Goal: Information Seeking & Learning: Learn about a topic

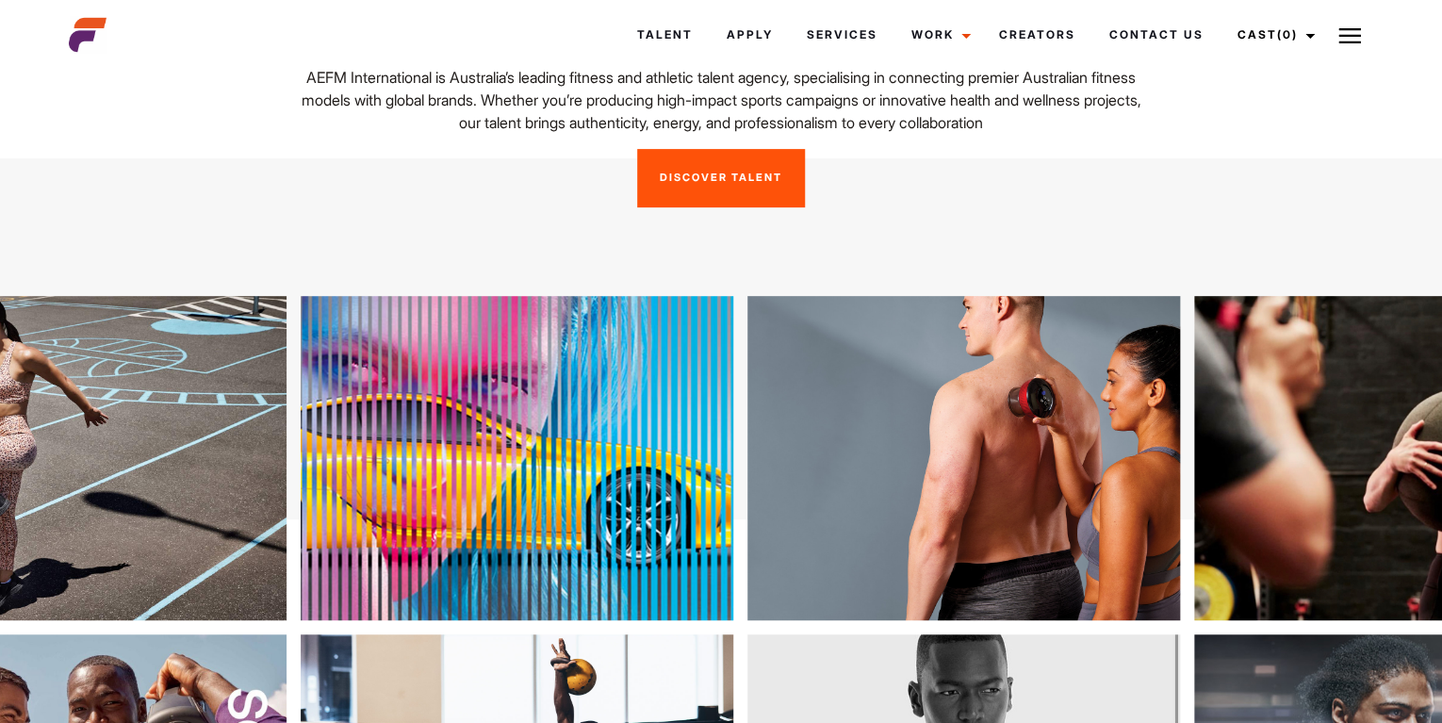
scroll to position [204, 0]
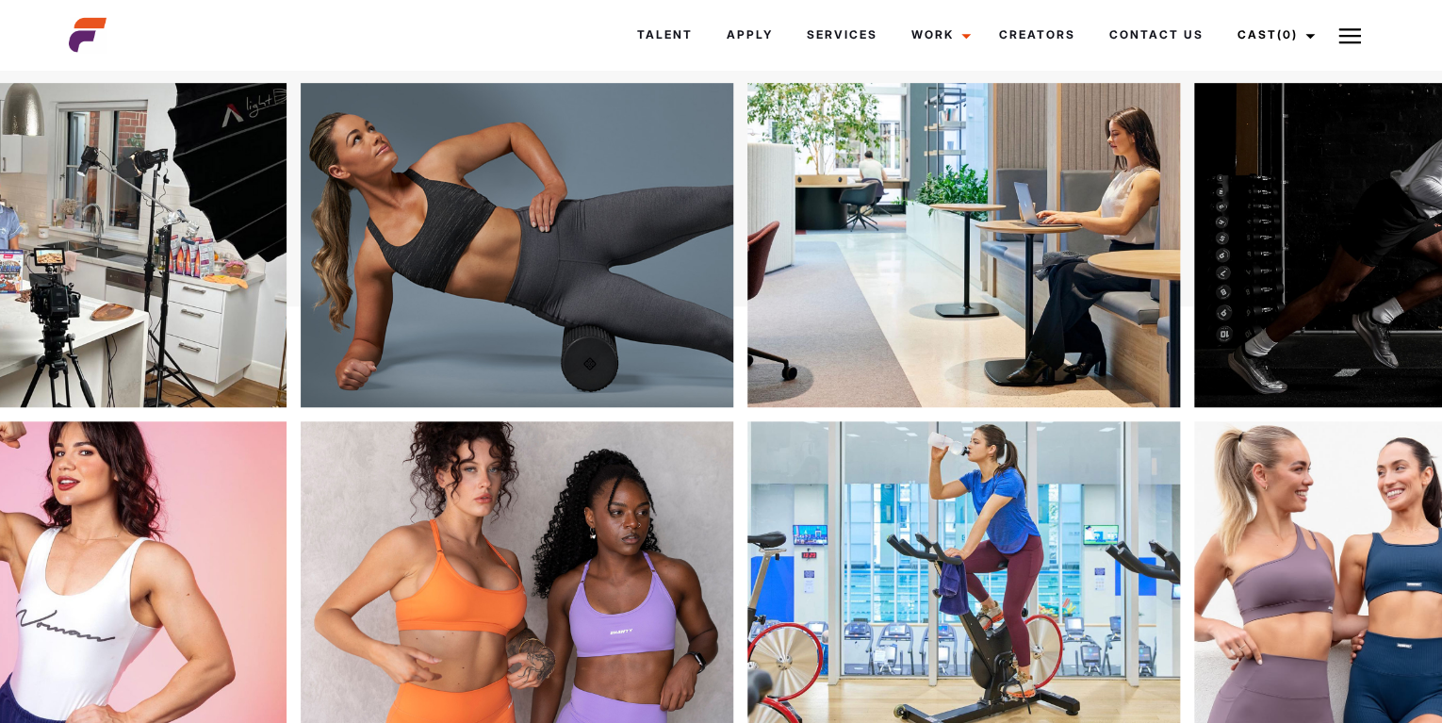
scroll to position [407, 0]
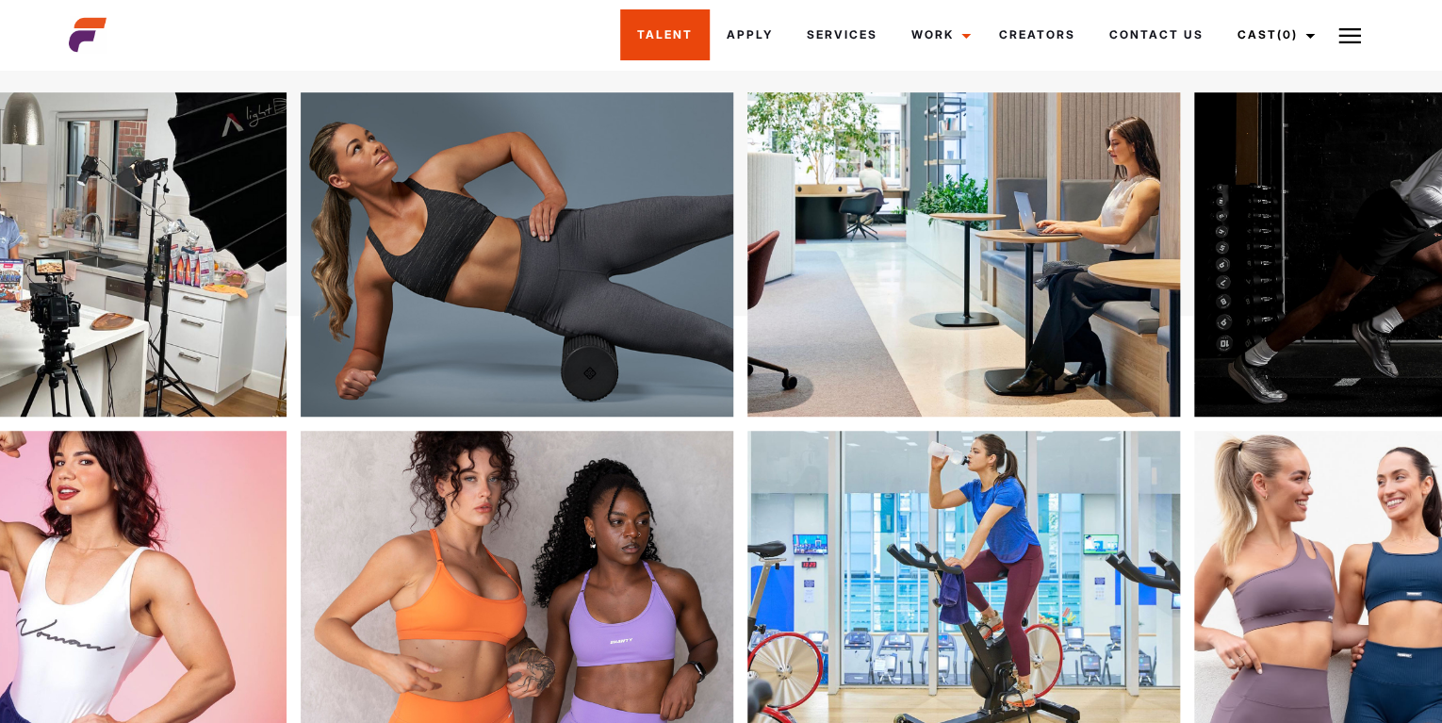
click at [627, 35] on link "Talent" at bounding box center [665, 34] width 90 height 51
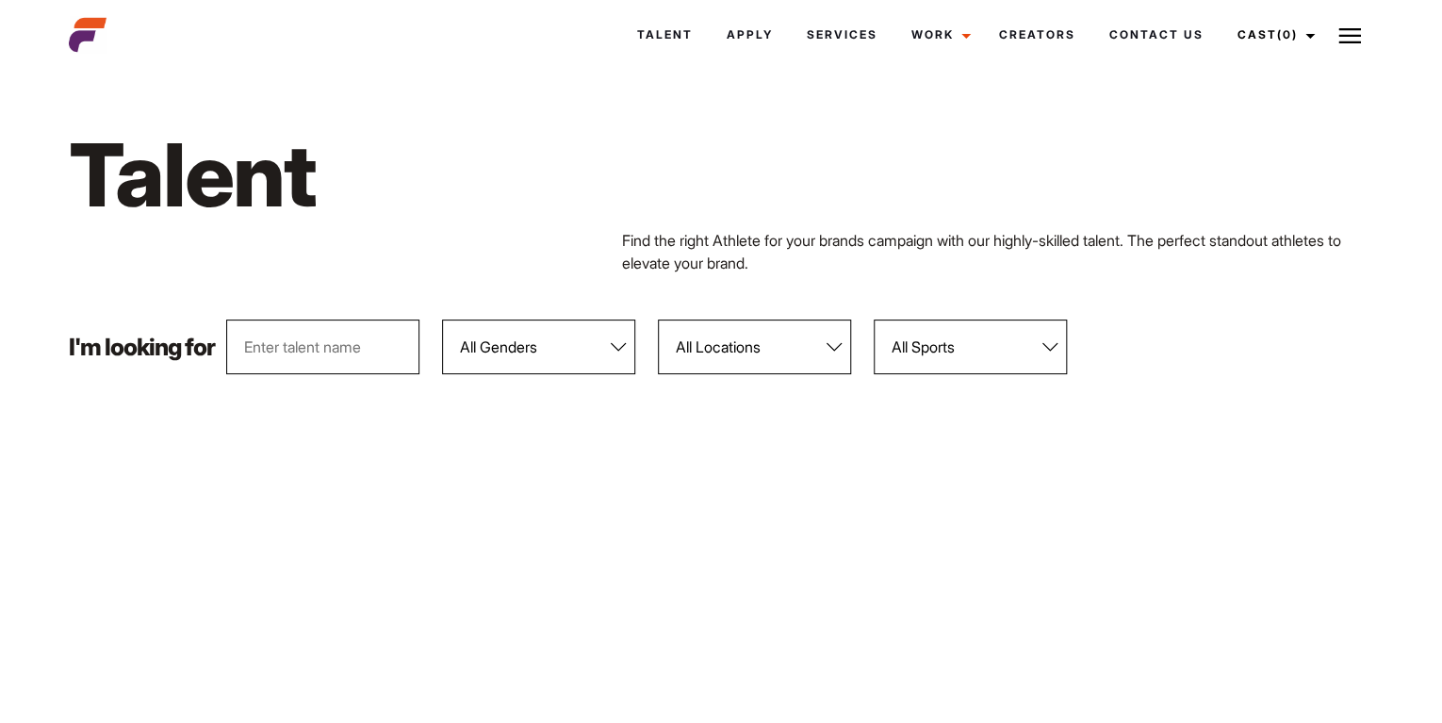
click at [442, 320] on select "All Genders Female Male" at bounding box center [538, 347] width 193 height 55
select select "104"
click option "[DEMOGRAPHIC_DATA]" at bounding box center [0, 0] width 0 height 0
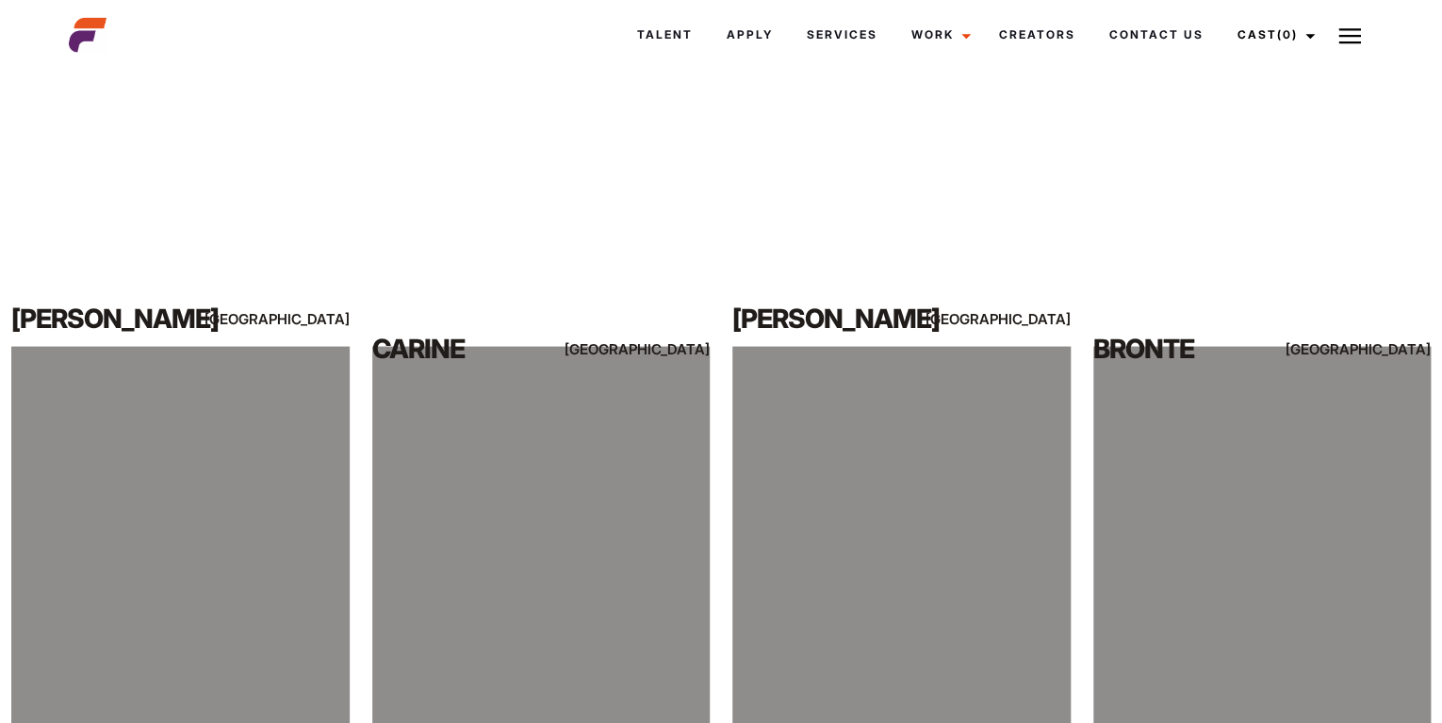
scroll to position [1527, 0]
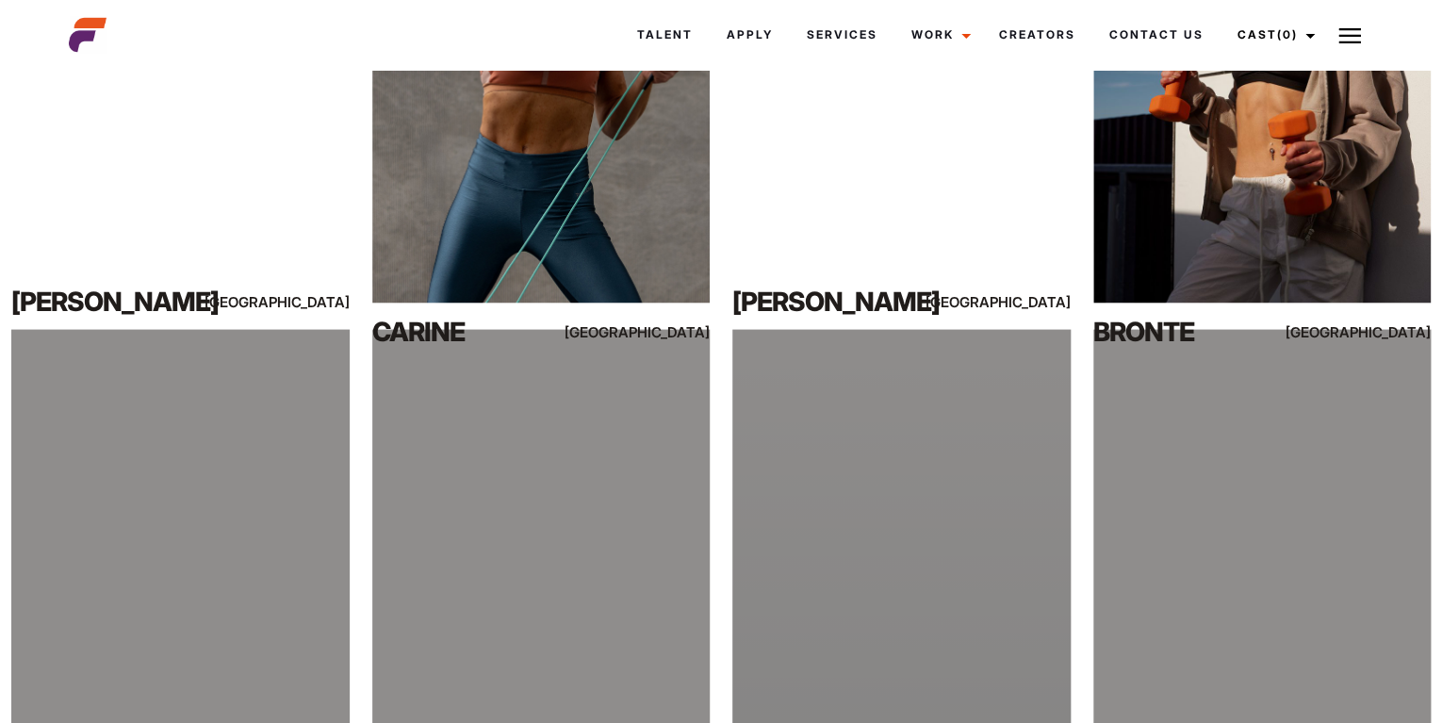
click at [903, 507] on div at bounding box center [901, 540] width 338 height 422
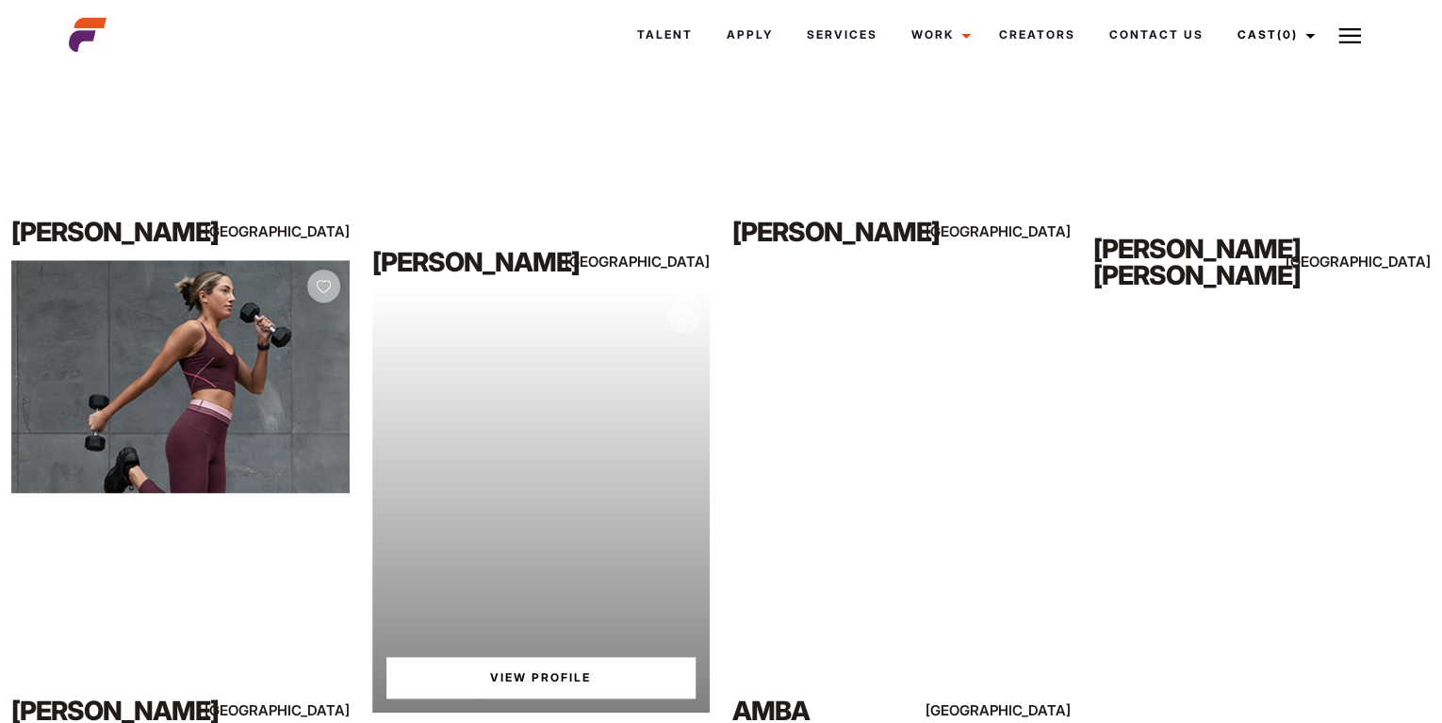
scroll to position [6966, 0]
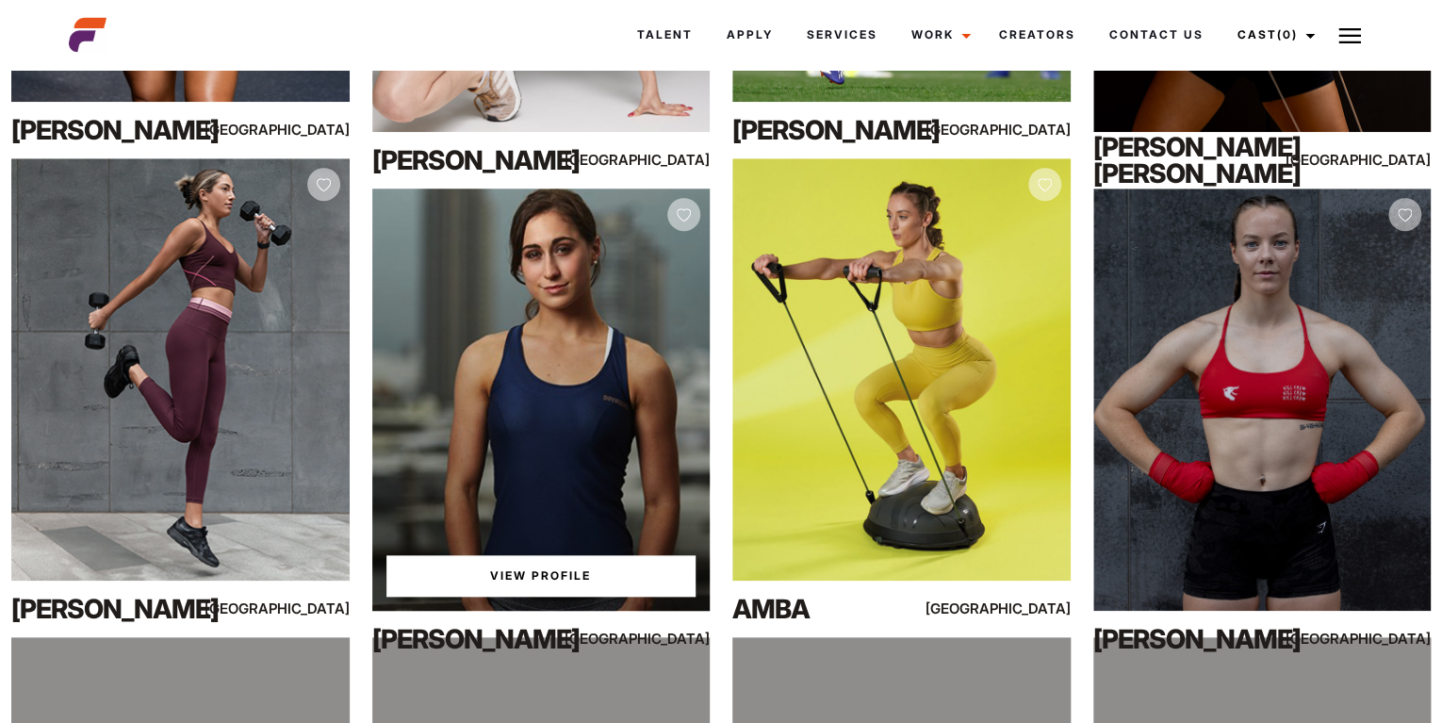
click at [536, 582] on link "View Profile" at bounding box center [541, 575] width 310 height 41
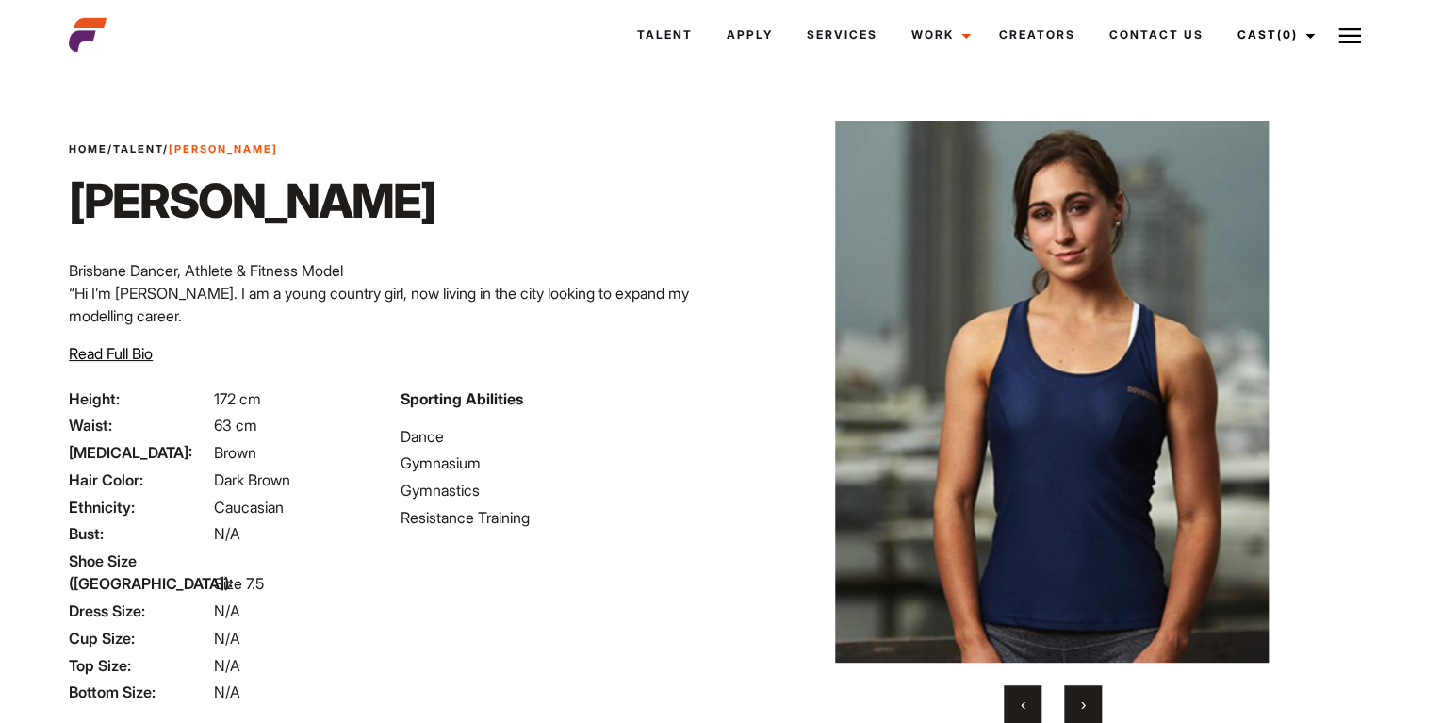
click at [1079, 703] on button "›" at bounding box center [1083, 704] width 38 height 38
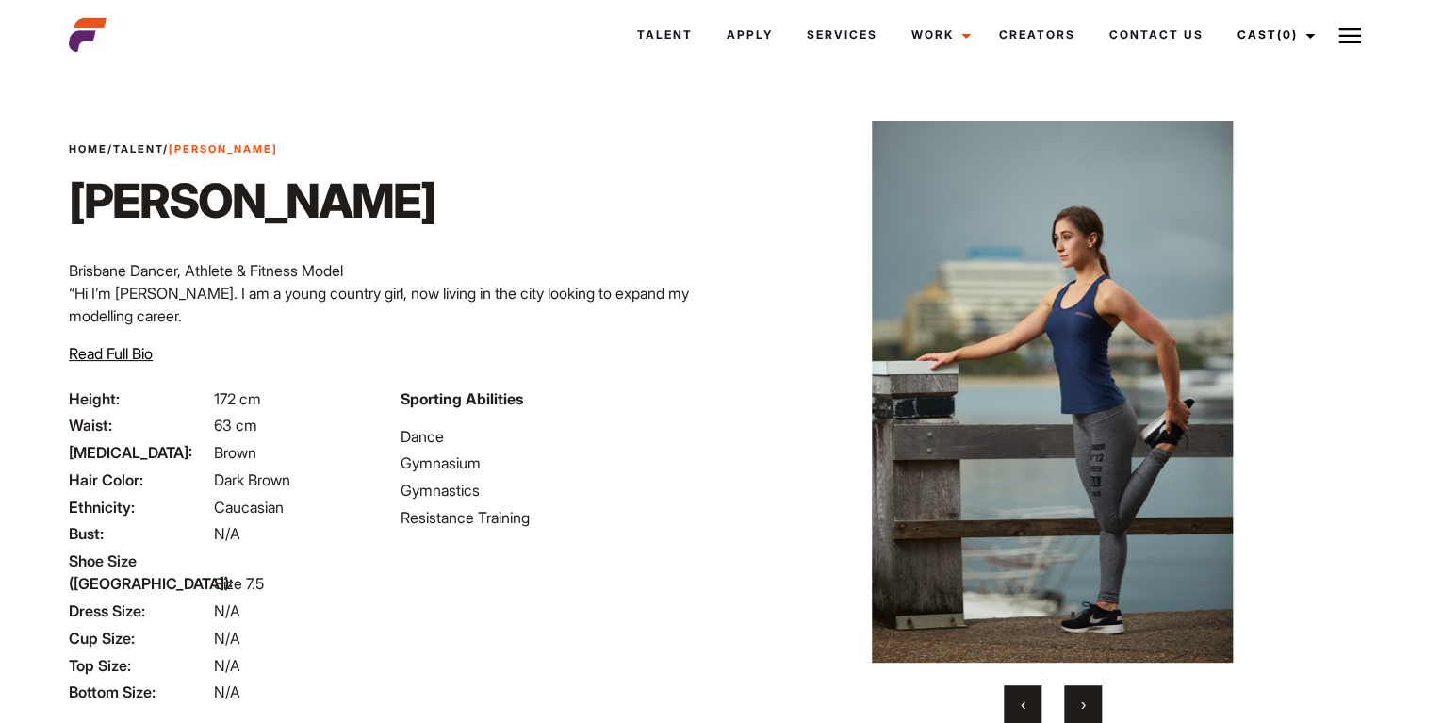
click at [1079, 703] on button "›" at bounding box center [1083, 704] width 38 height 38
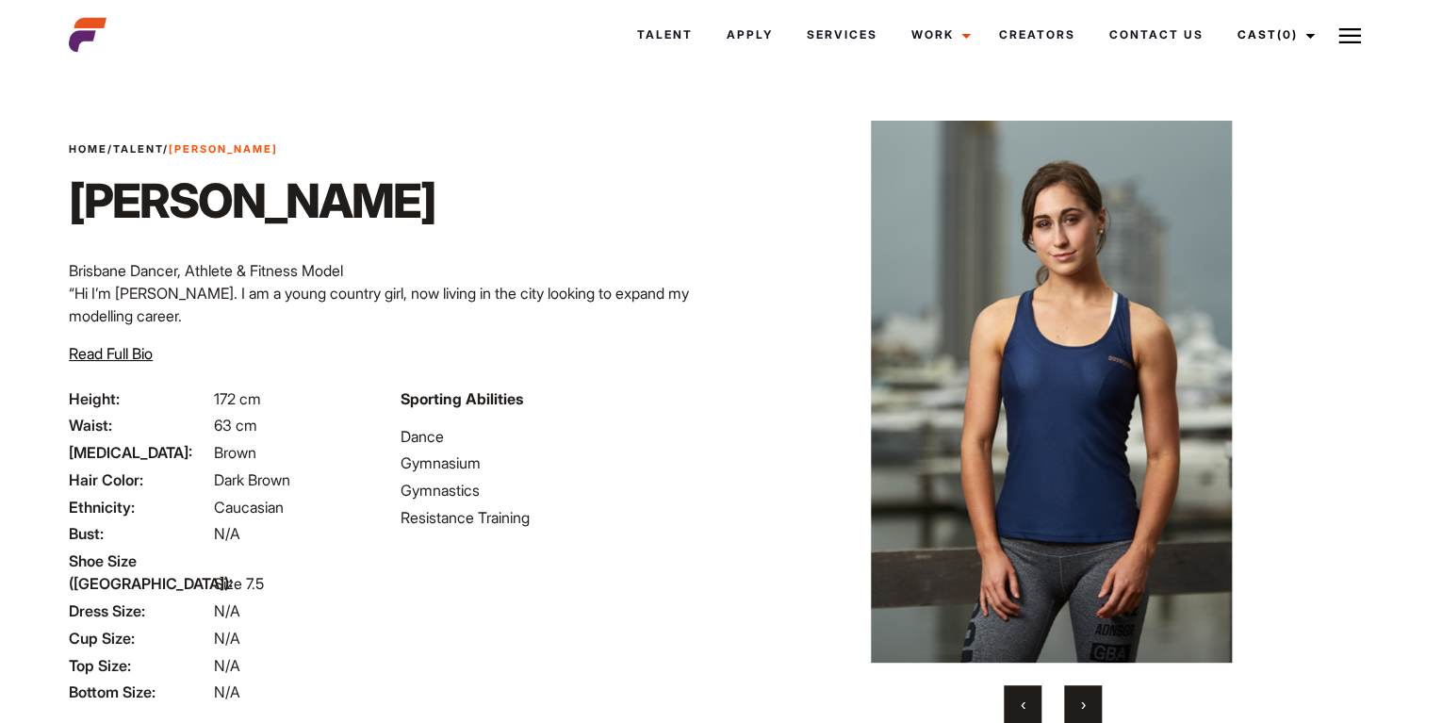
click at [1079, 703] on button "›" at bounding box center [1083, 704] width 38 height 38
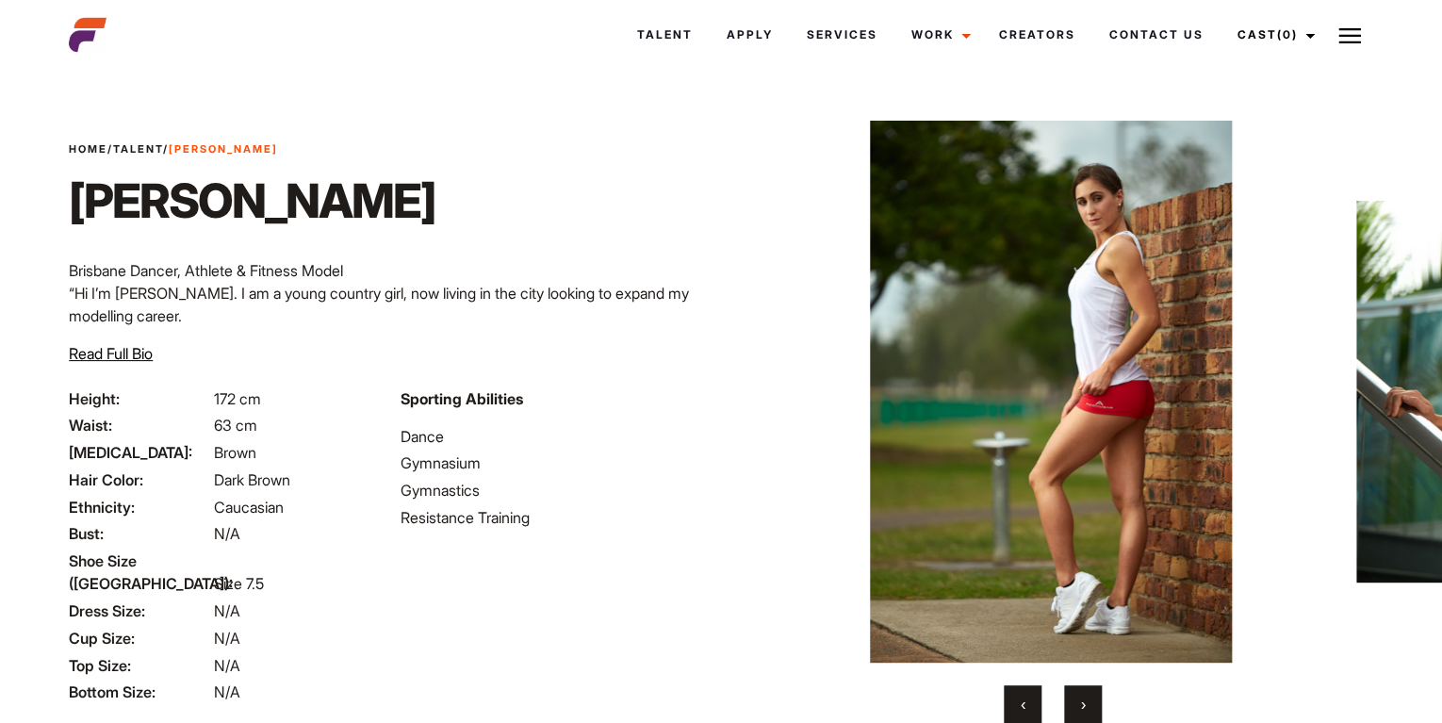
click at [1079, 703] on button "›" at bounding box center [1083, 704] width 38 height 38
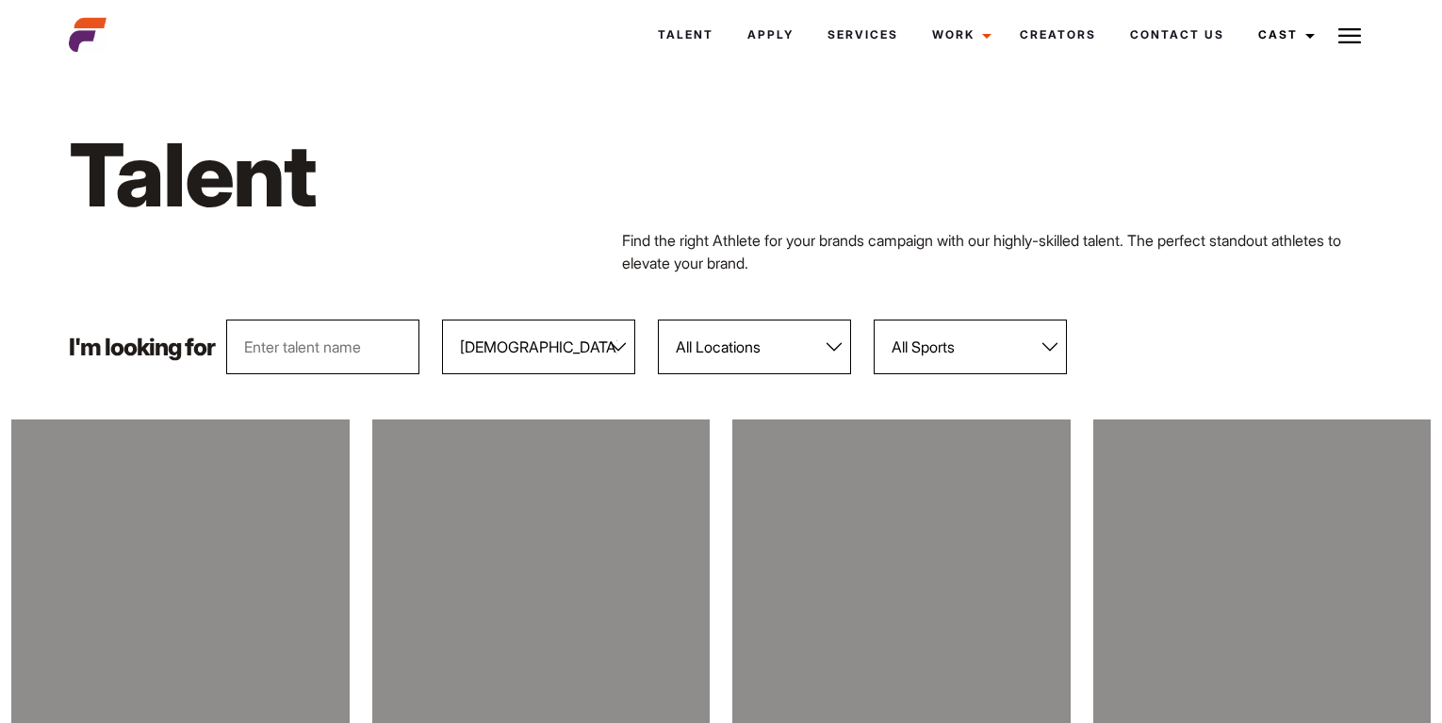
select select "104"
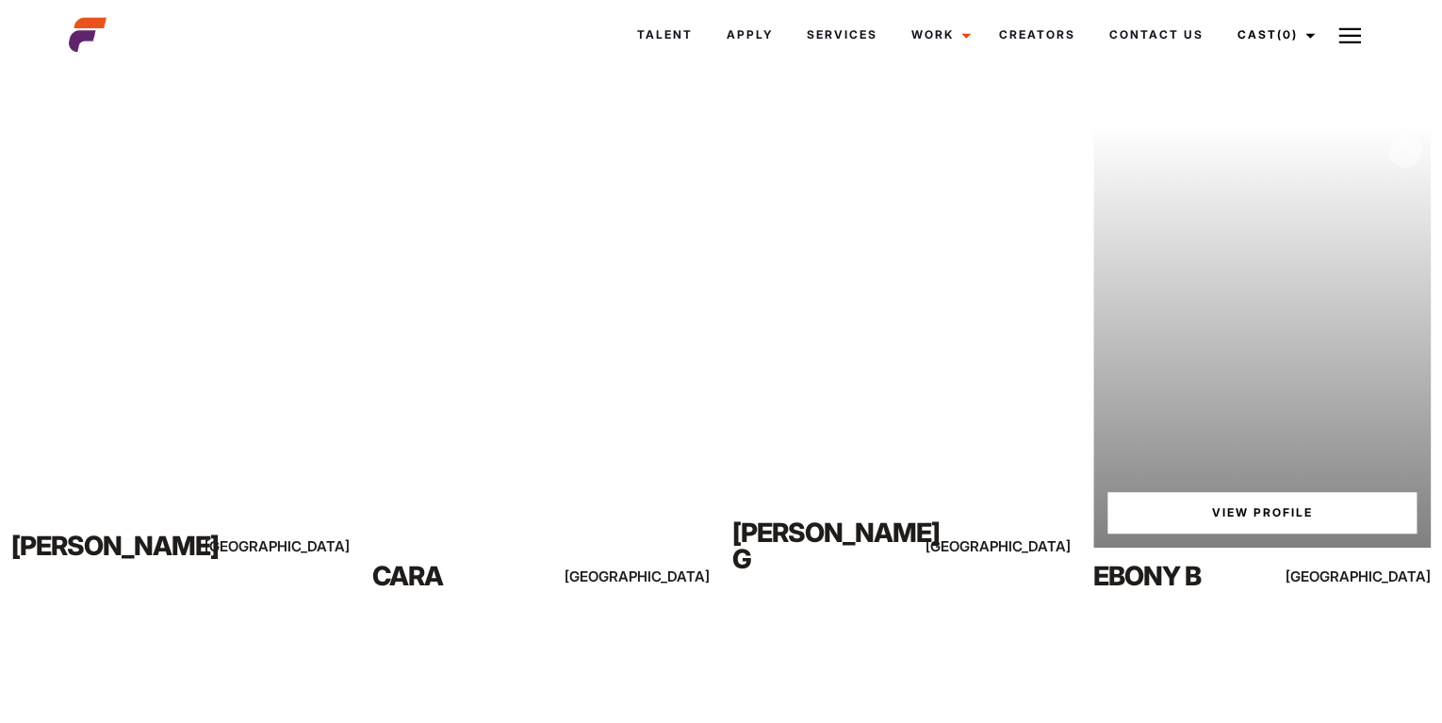
scroll to position [305, 0]
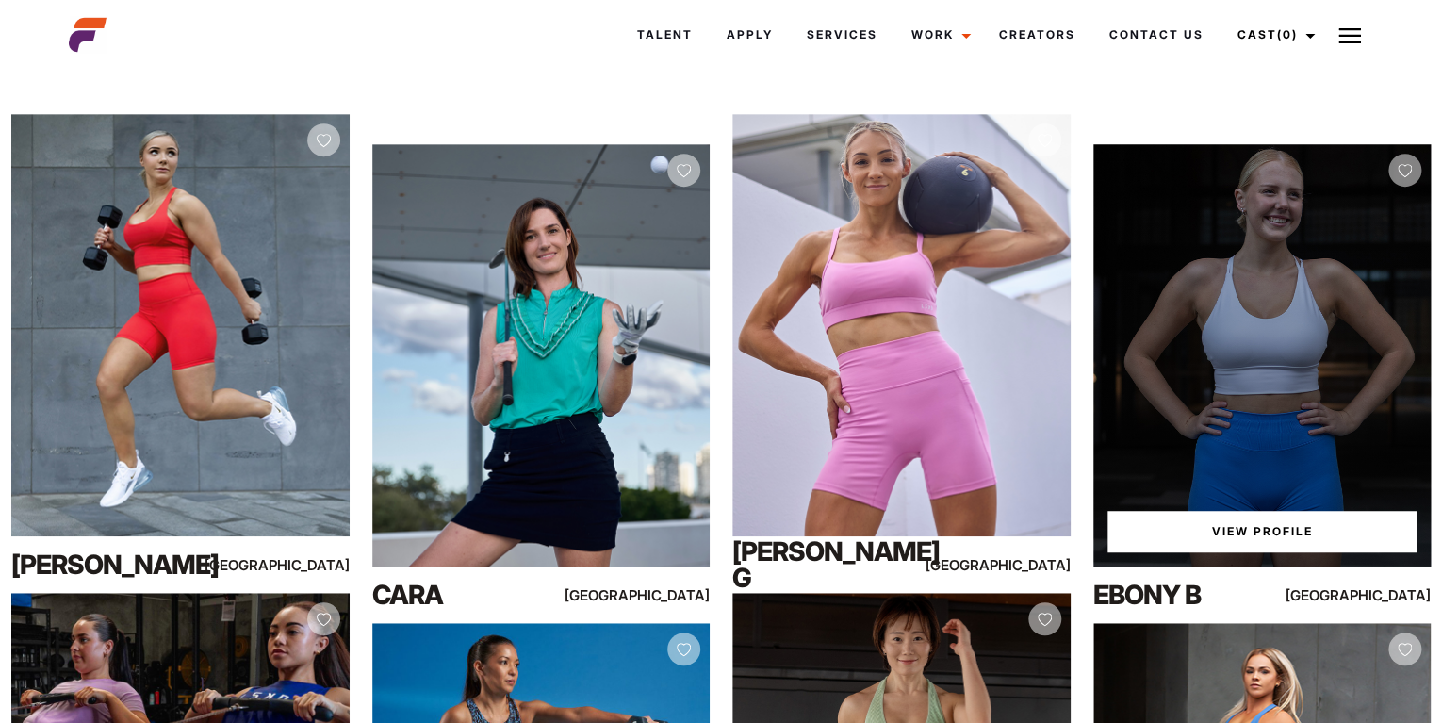
click at [1251, 529] on link "View Profile" at bounding box center [1262, 531] width 310 height 41
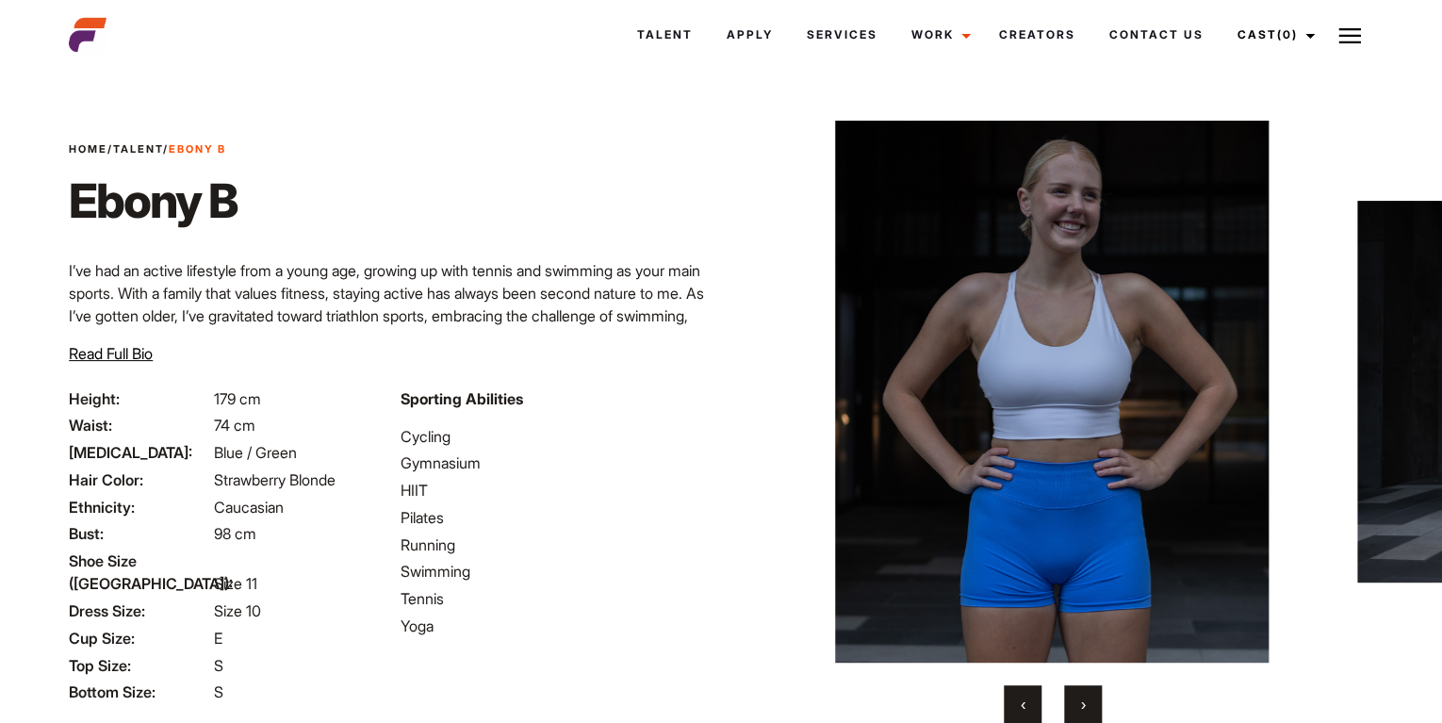
click at [1079, 705] on button "›" at bounding box center [1083, 704] width 38 height 38
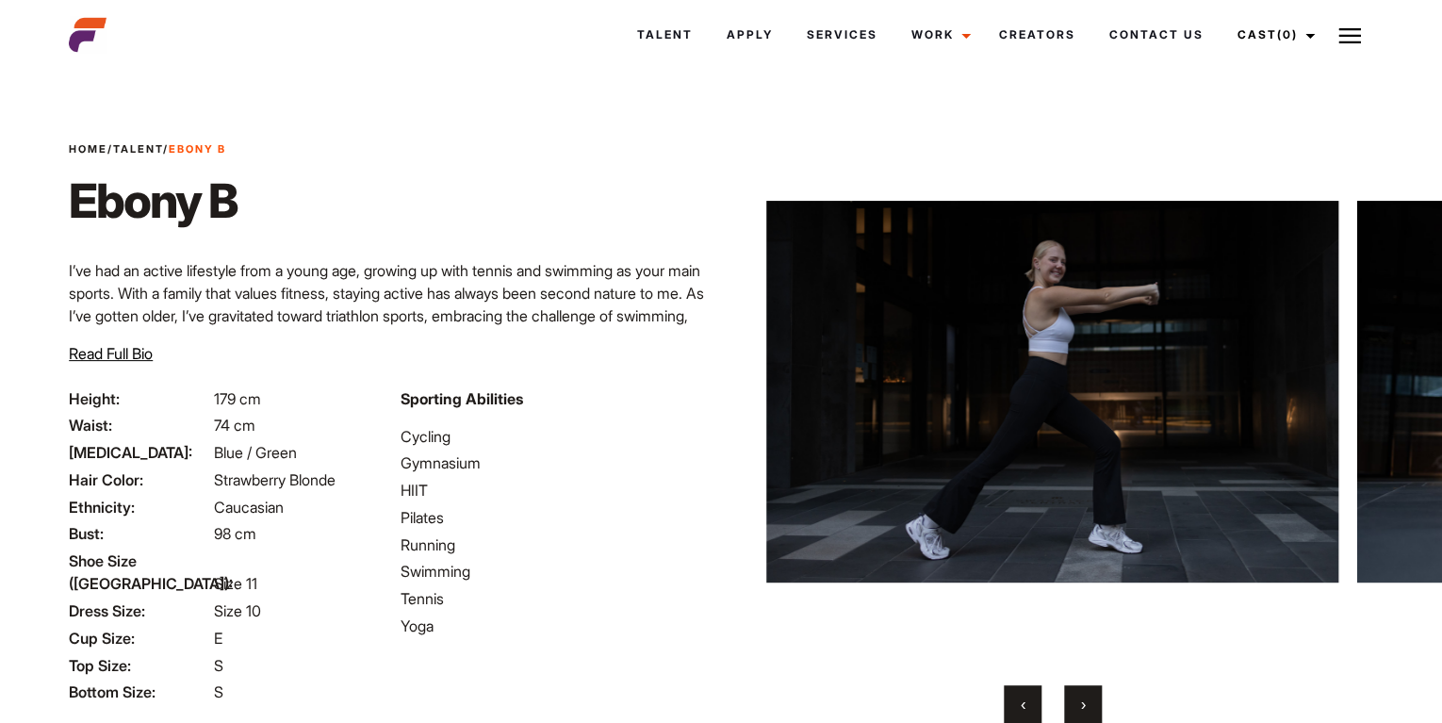
click at [1079, 705] on button "›" at bounding box center [1083, 704] width 38 height 38
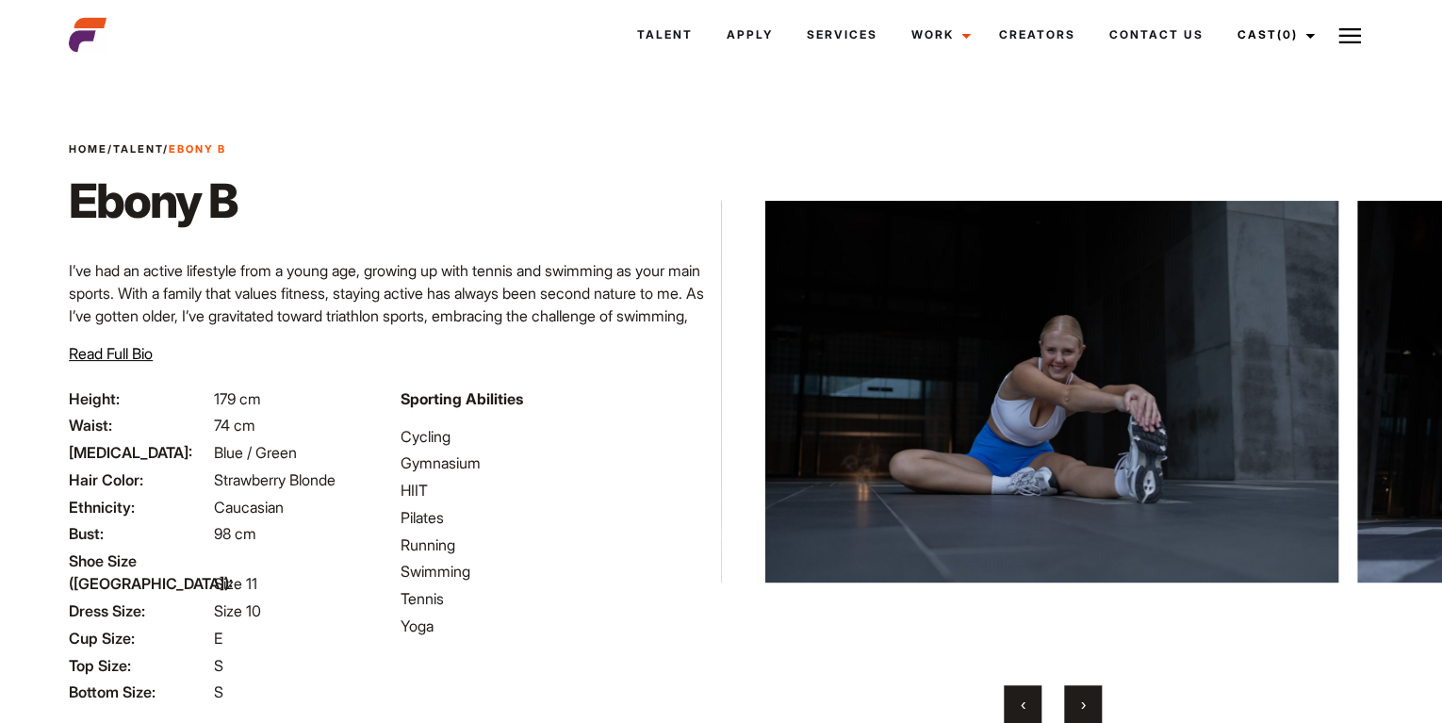
click at [1079, 705] on button "›" at bounding box center [1083, 704] width 38 height 38
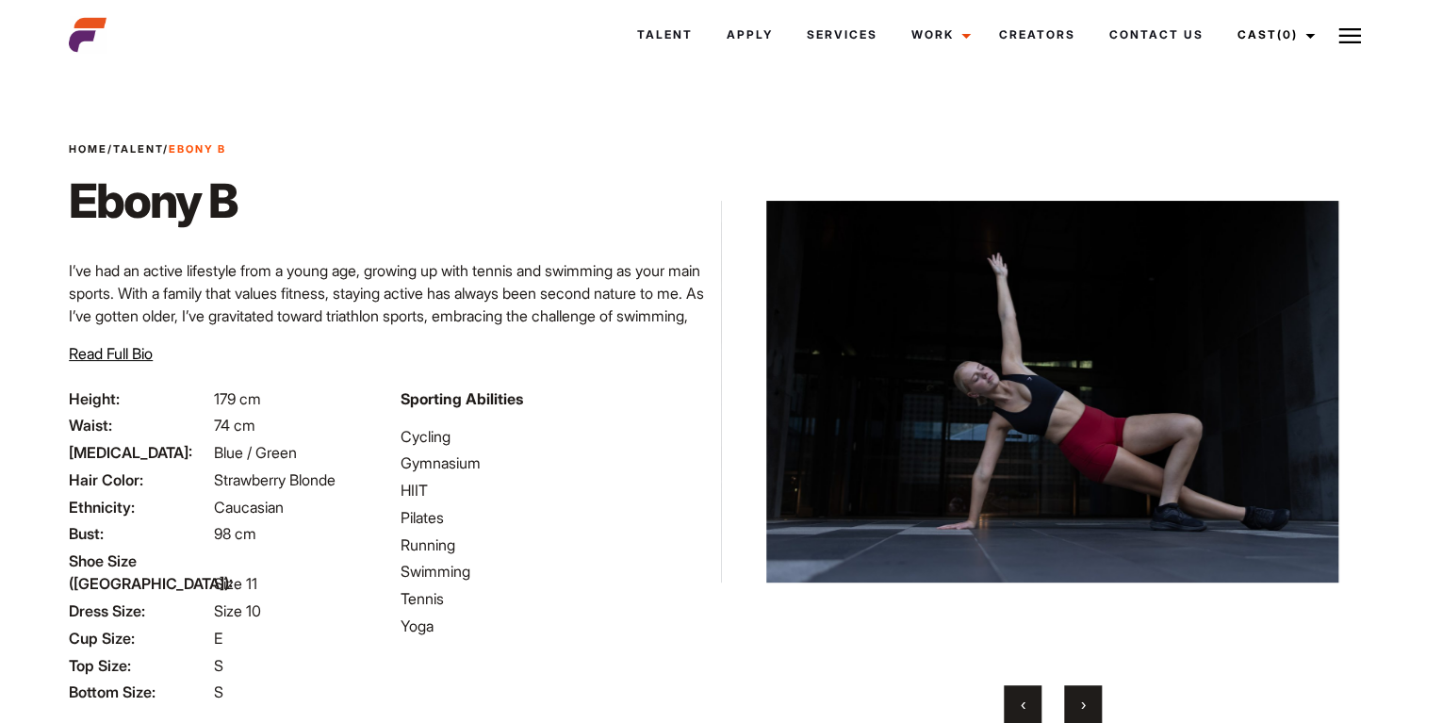
click at [1079, 705] on button "›" at bounding box center [1083, 704] width 38 height 38
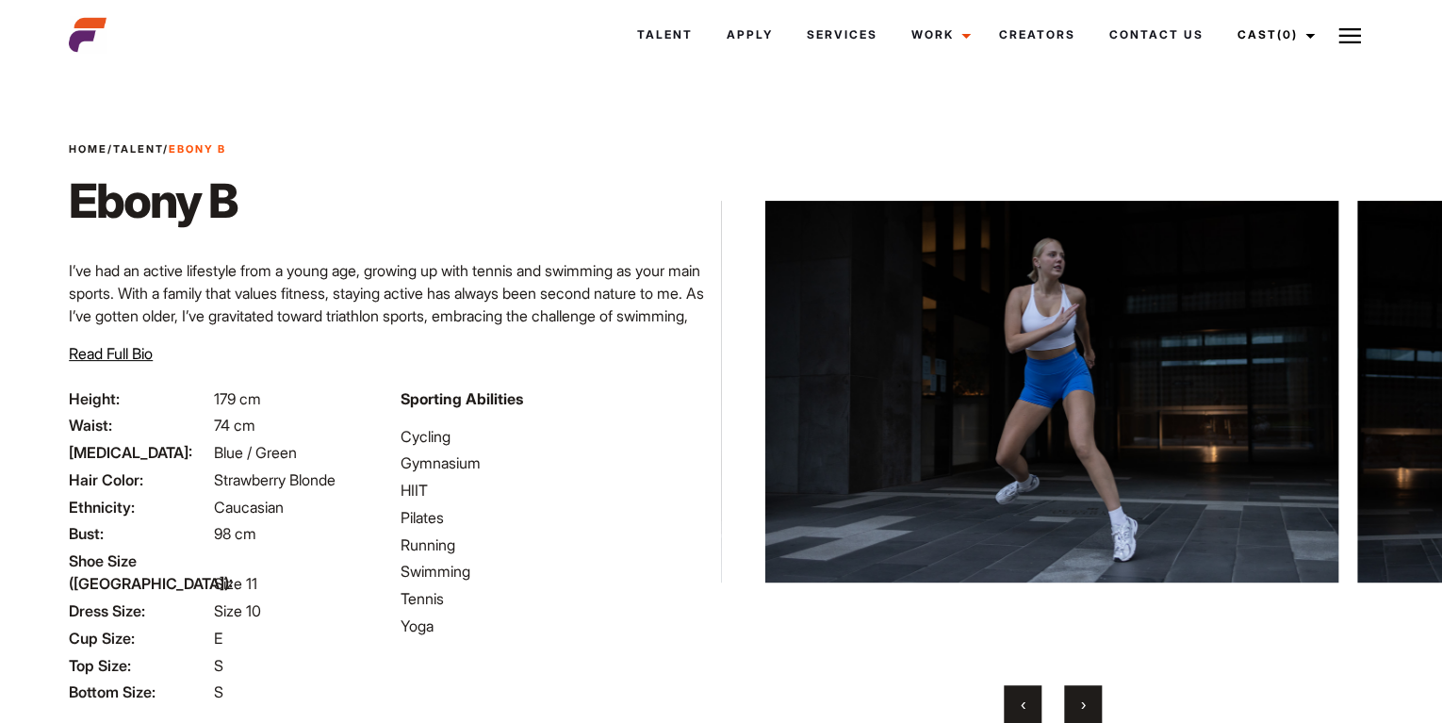
click at [1079, 705] on button "›" at bounding box center [1083, 704] width 38 height 38
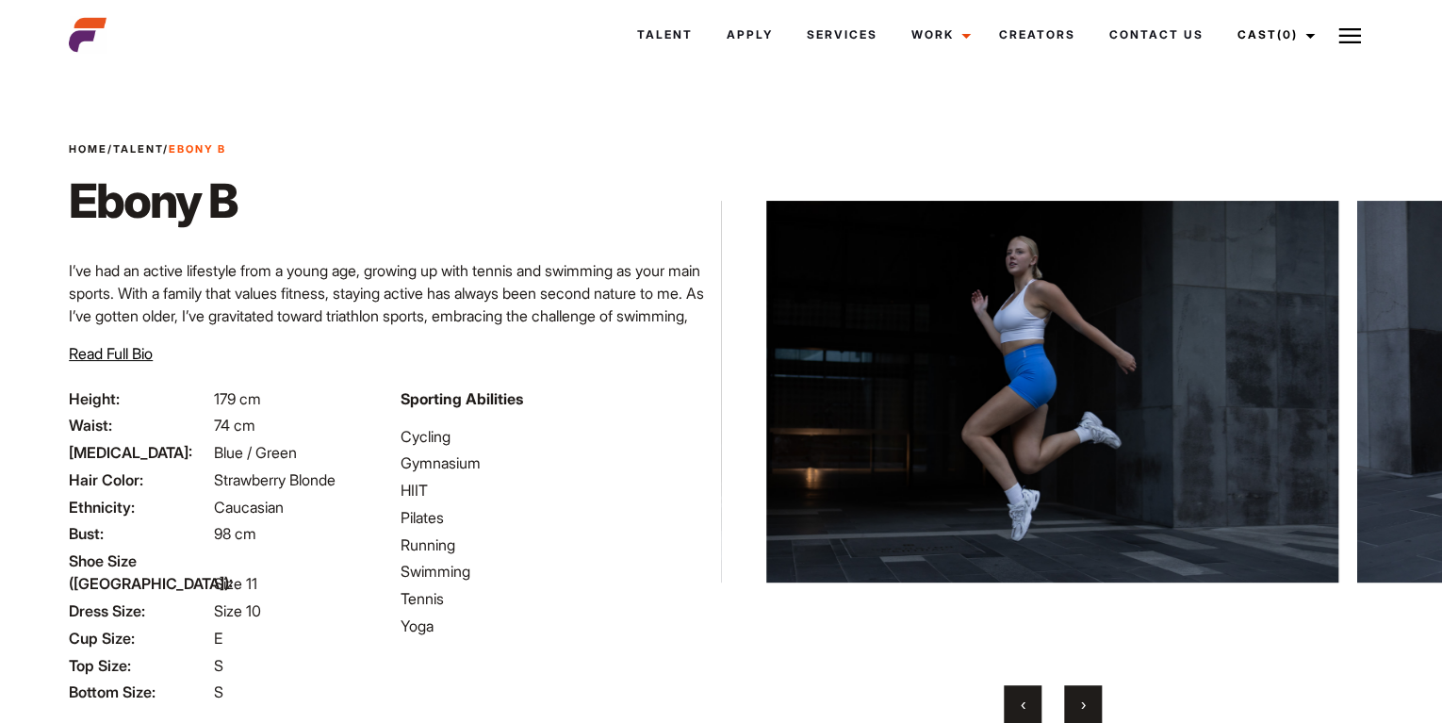
click at [1079, 705] on button "›" at bounding box center [1083, 704] width 38 height 38
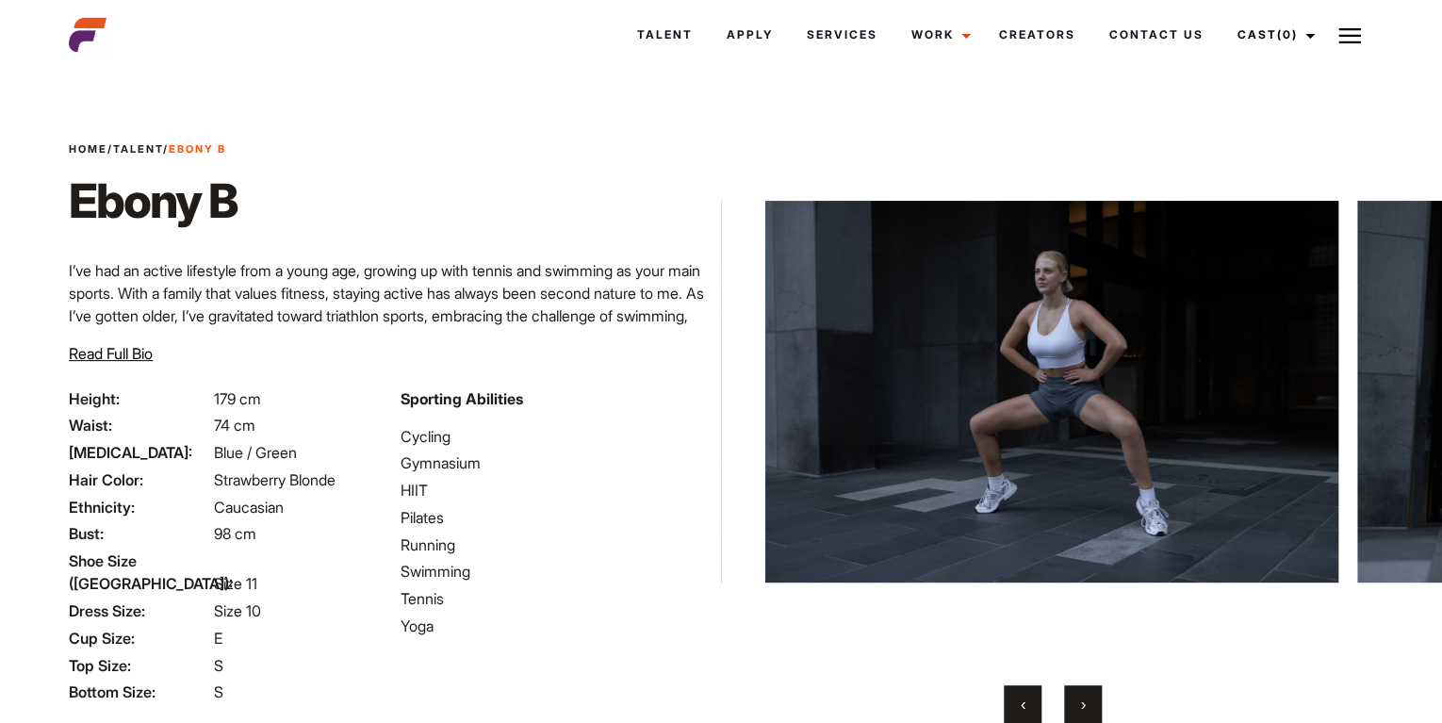
click at [1079, 705] on button "›" at bounding box center [1083, 704] width 38 height 38
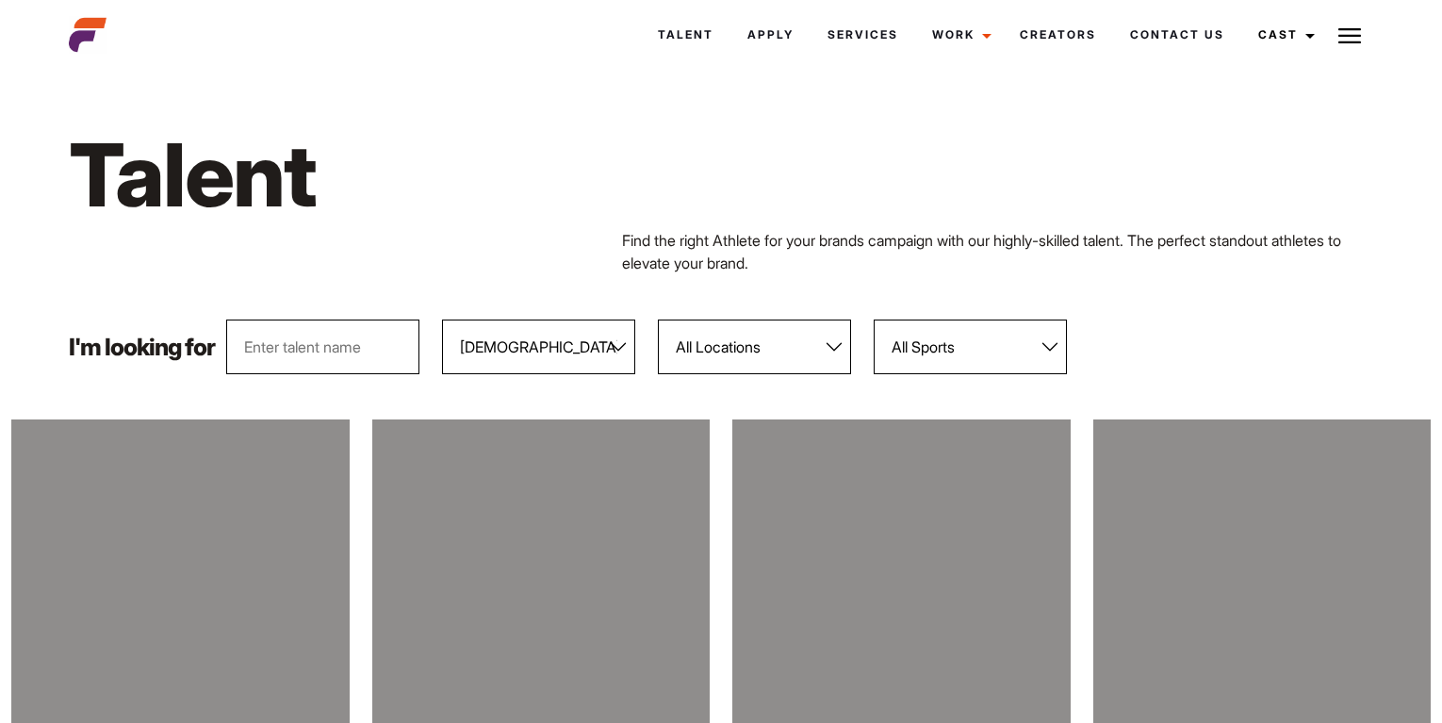
select select "104"
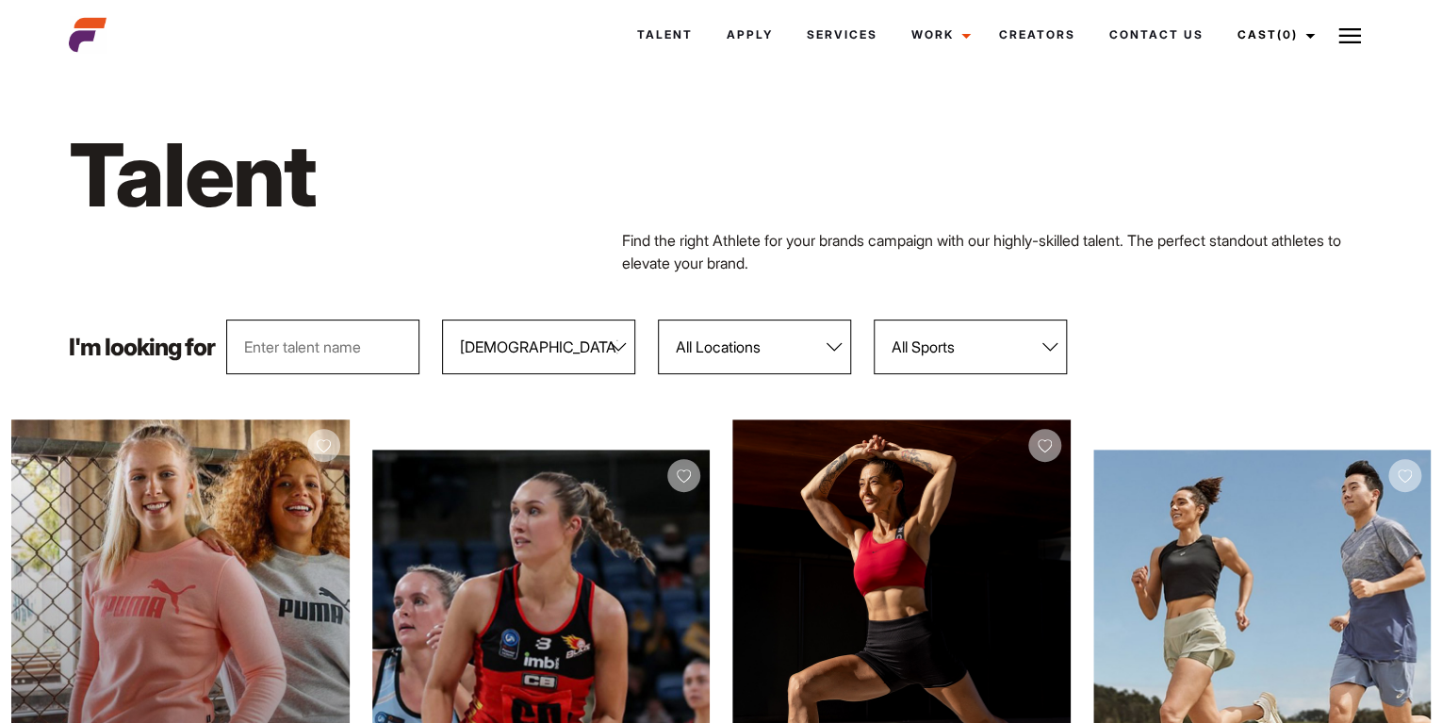
click at [281, 514] on div "View Profile" at bounding box center [180, 630] width 338 height 422
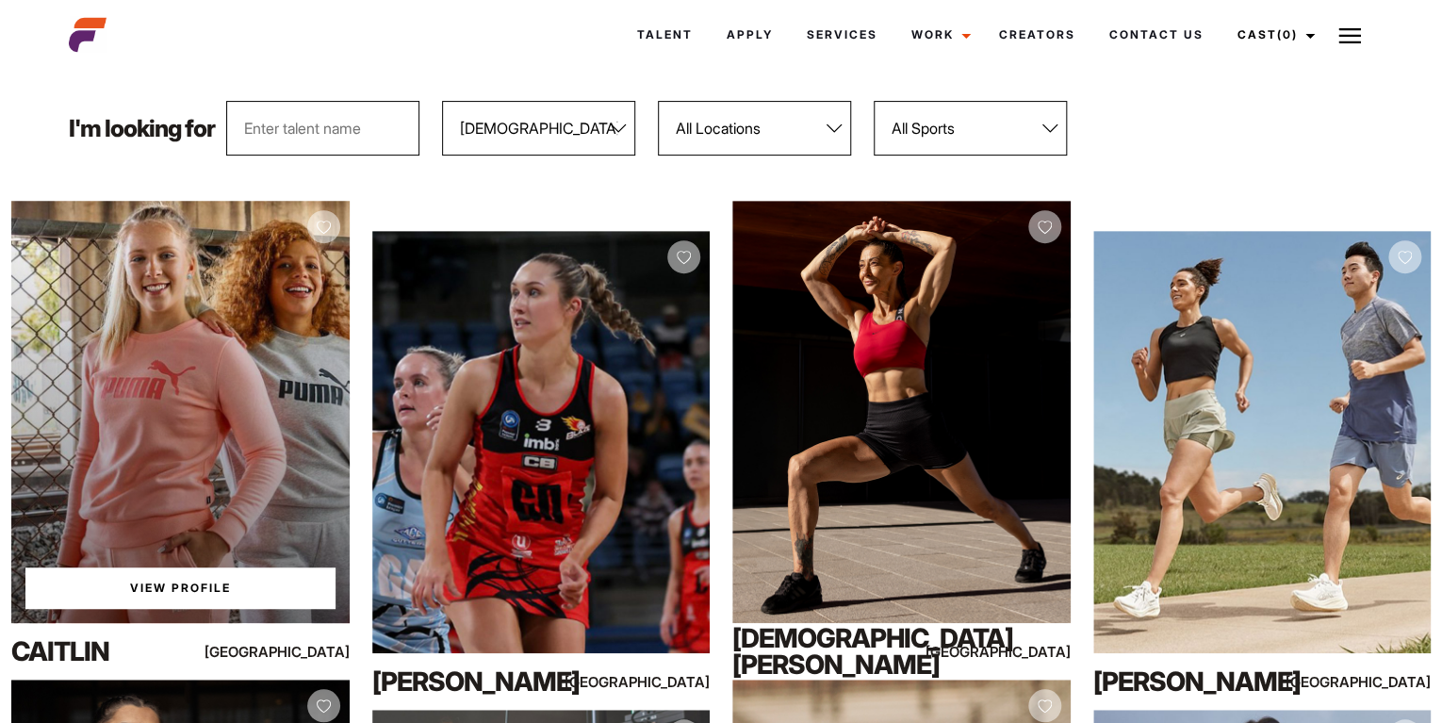
scroll to position [305, 0]
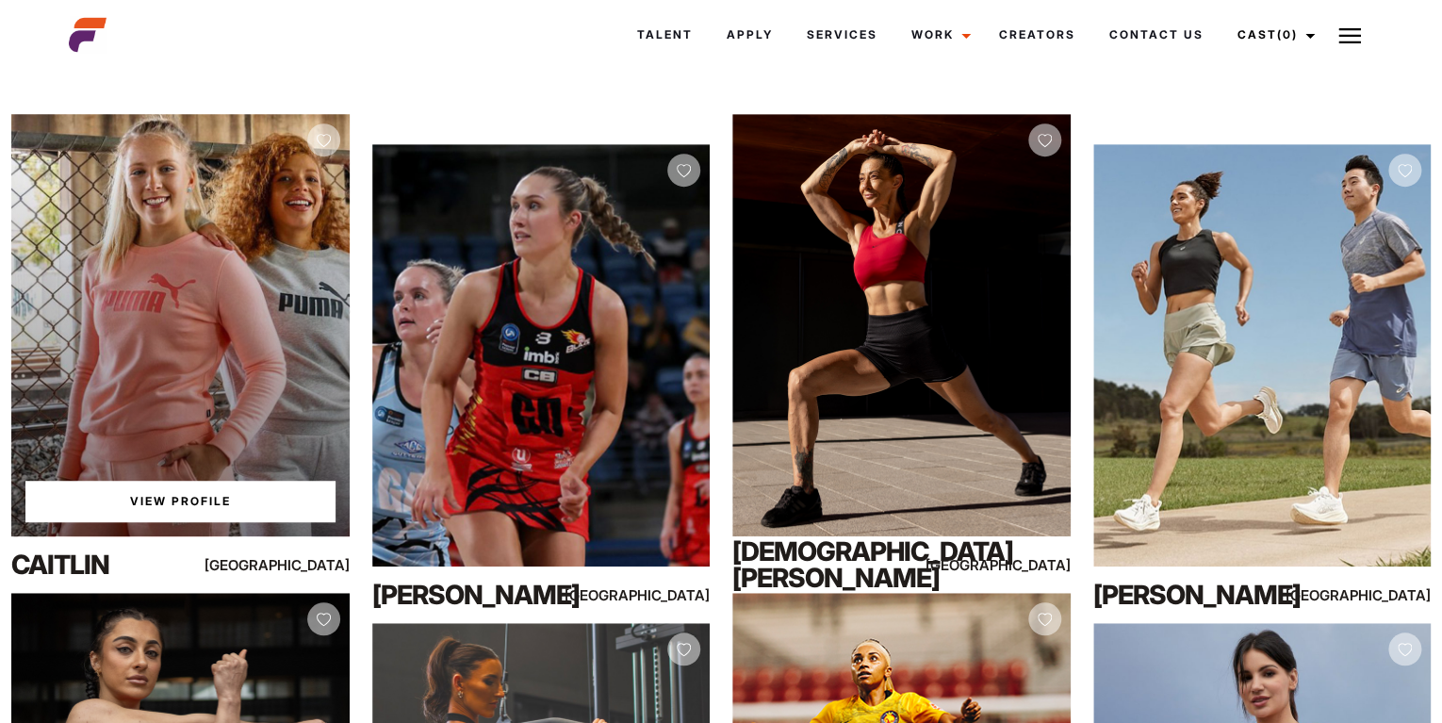
click at [220, 514] on link "View Profile" at bounding box center [180, 501] width 310 height 41
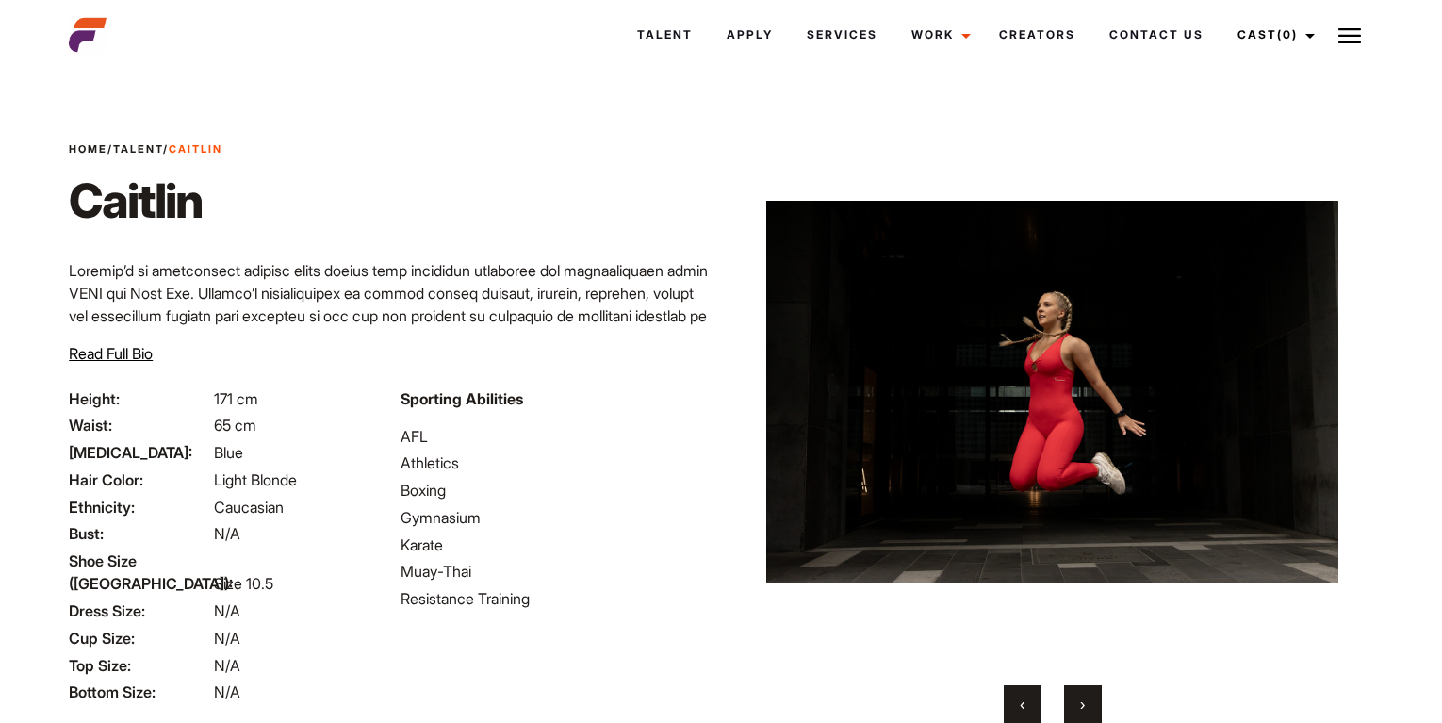
scroll to position [102, 0]
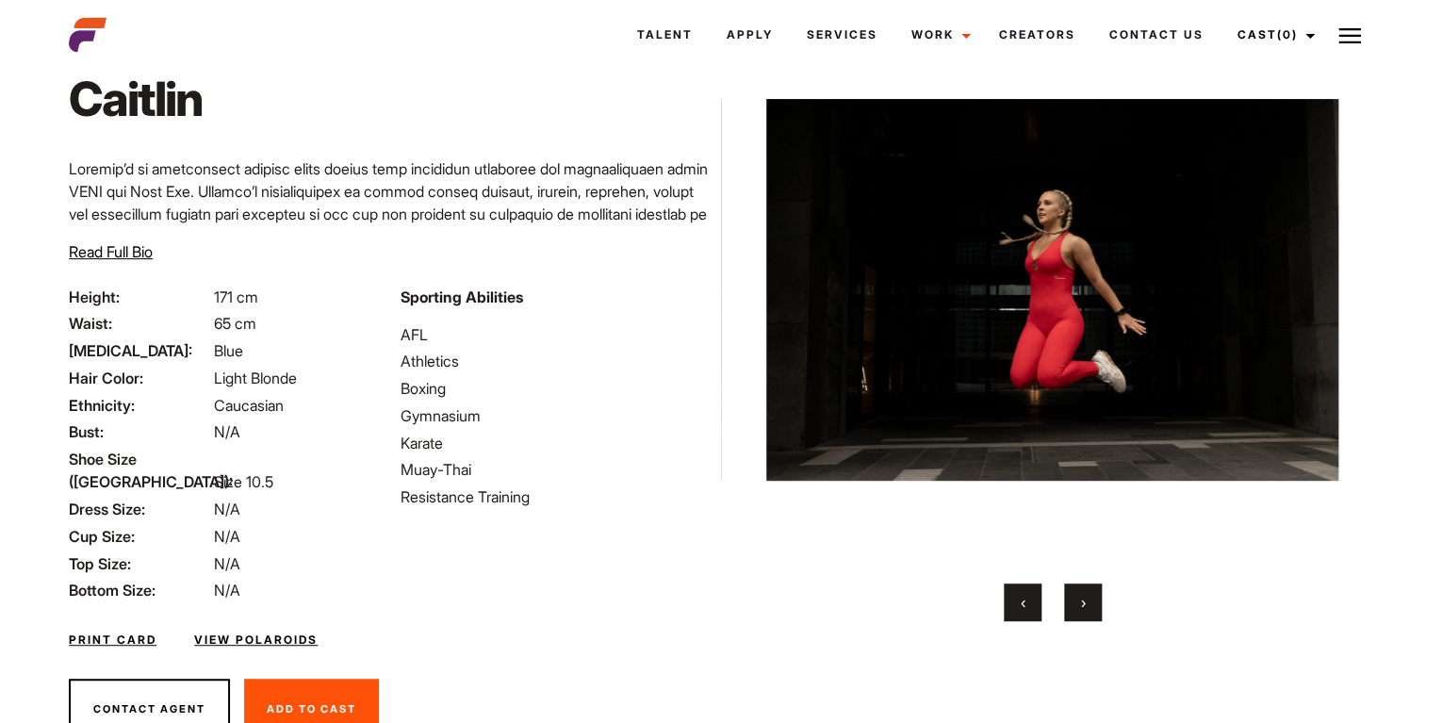
click at [1083, 602] on span "›" at bounding box center [1082, 602] width 5 height 19
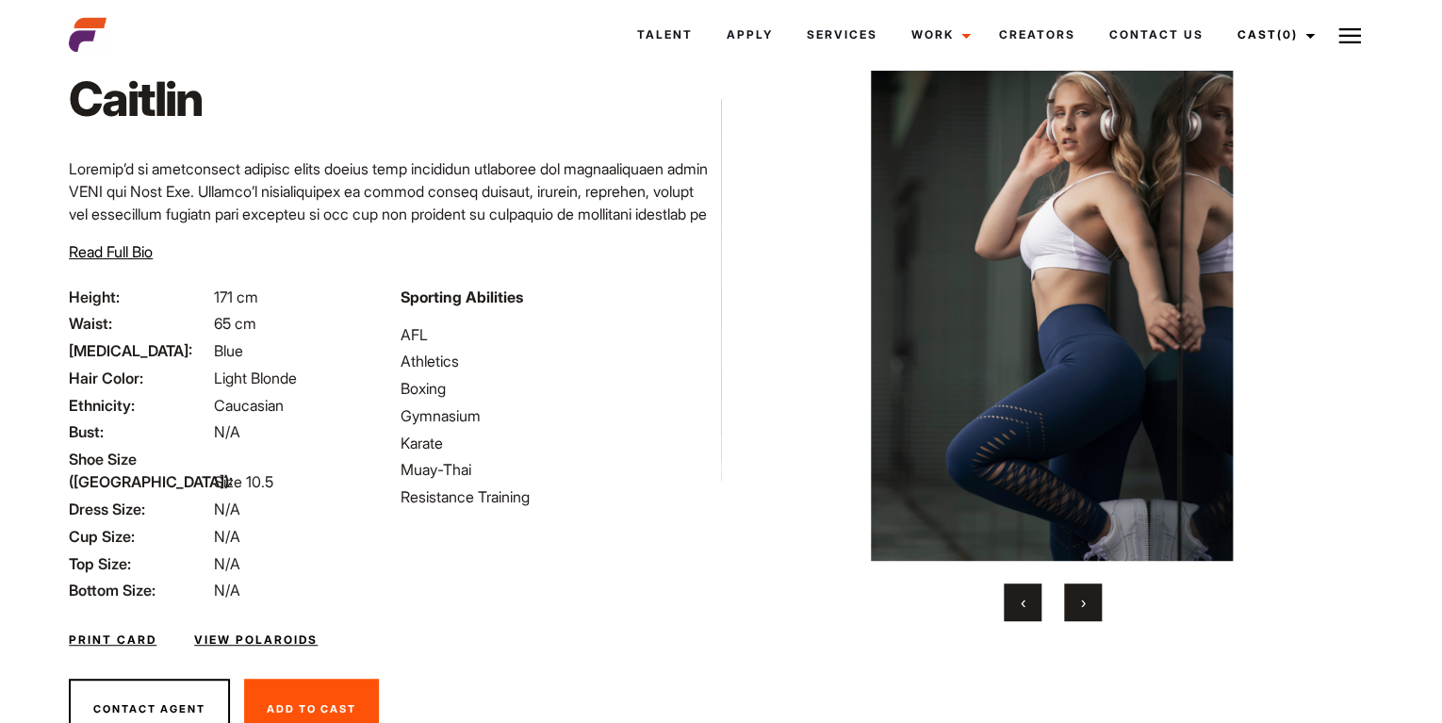
click at [1083, 602] on span "›" at bounding box center [1082, 602] width 5 height 19
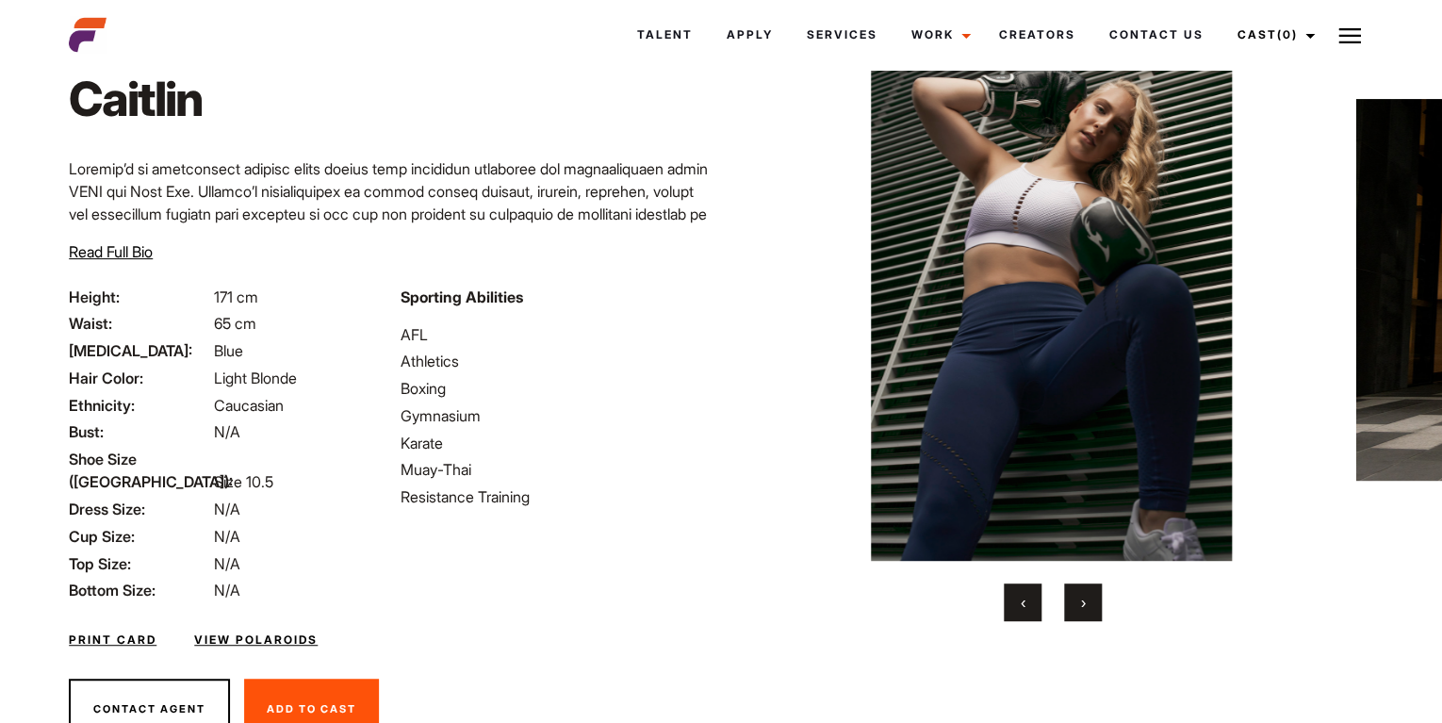
click at [1083, 602] on span "›" at bounding box center [1082, 602] width 5 height 19
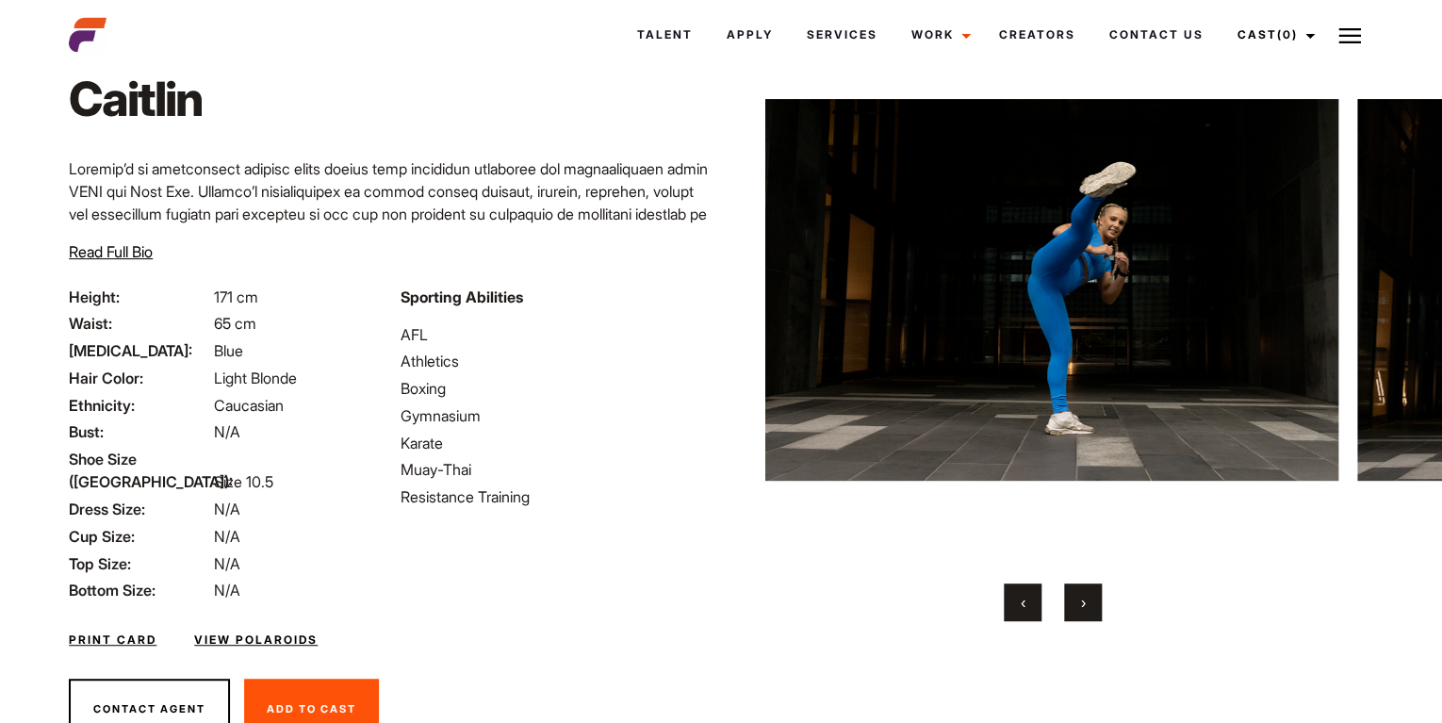
click at [1083, 602] on span "›" at bounding box center [1082, 602] width 5 height 19
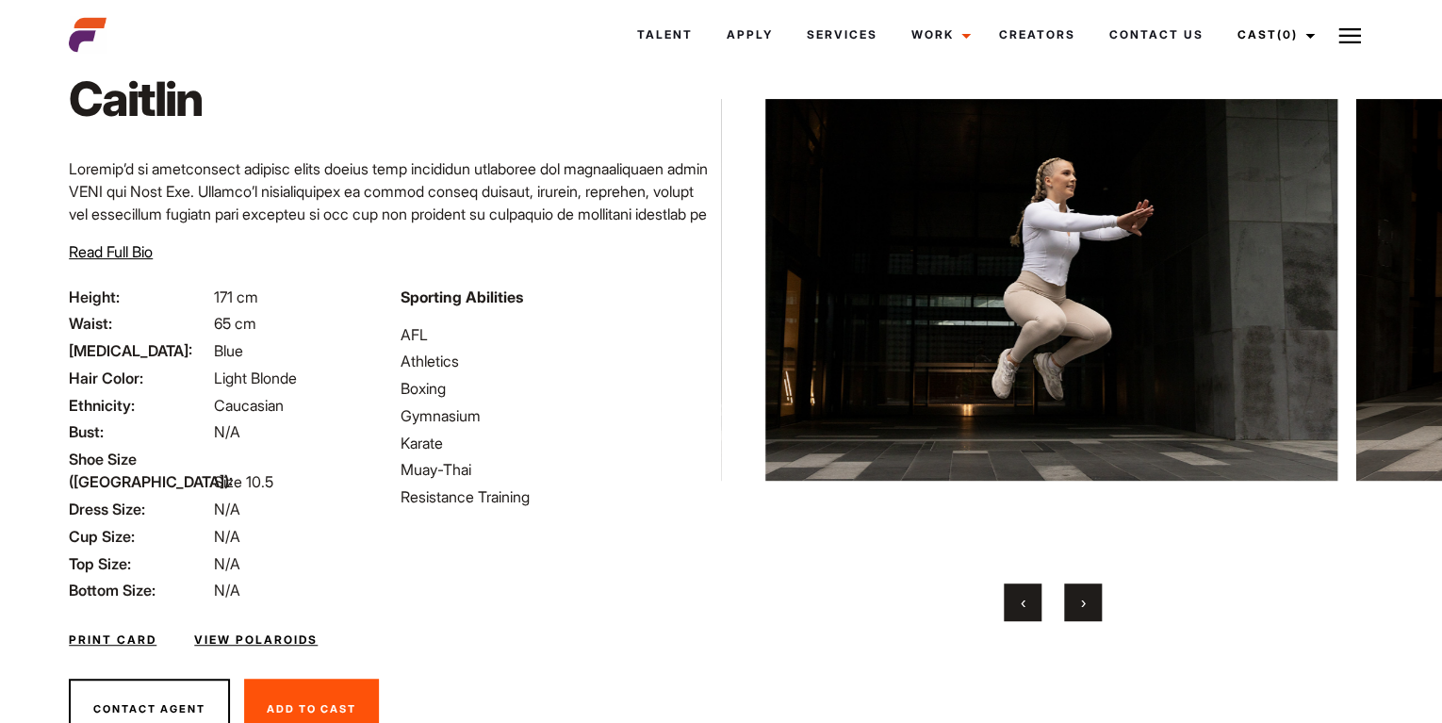
click at [1083, 602] on span "›" at bounding box center [1082, 602] width 5 height 19
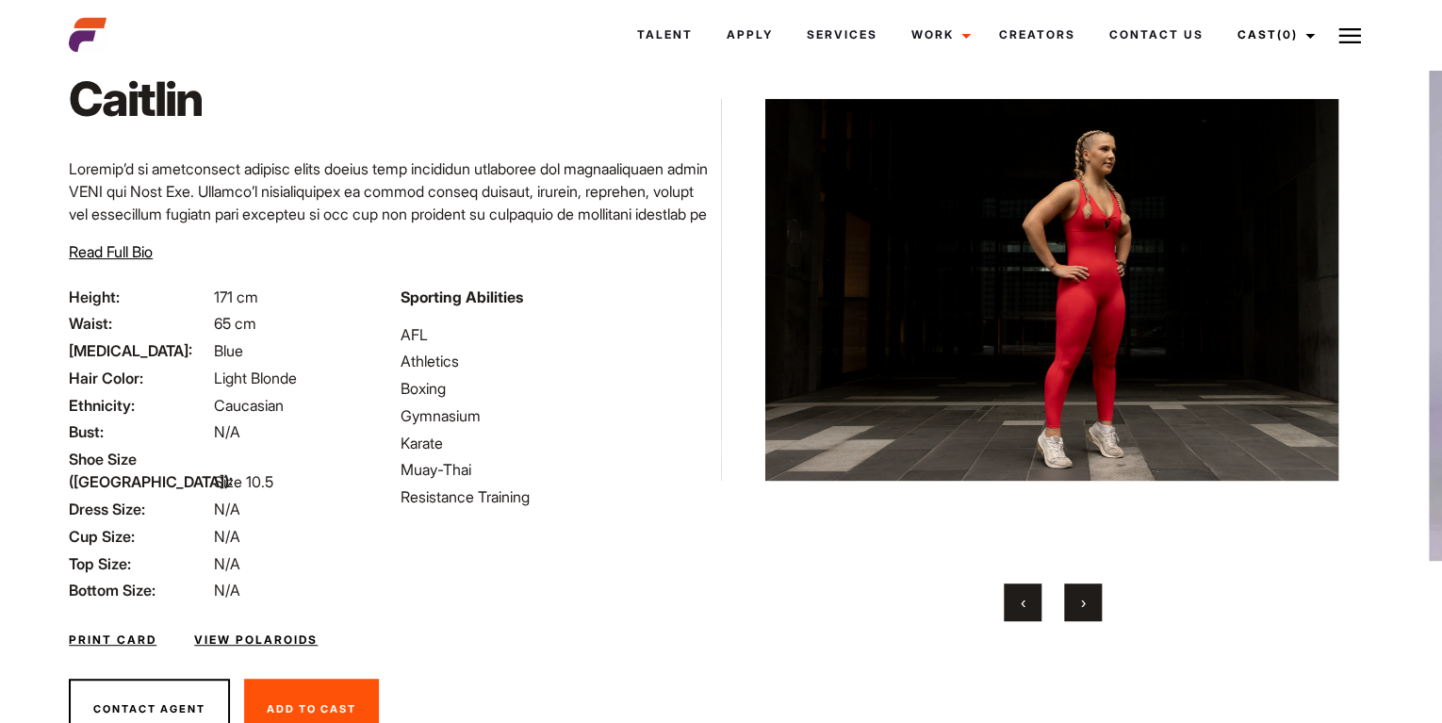
click at [1083, 602] on span "›" at bounding box center [1082, 602] width 5 height 19
